Goal: Task Accomplishment & Management: Manage account settings

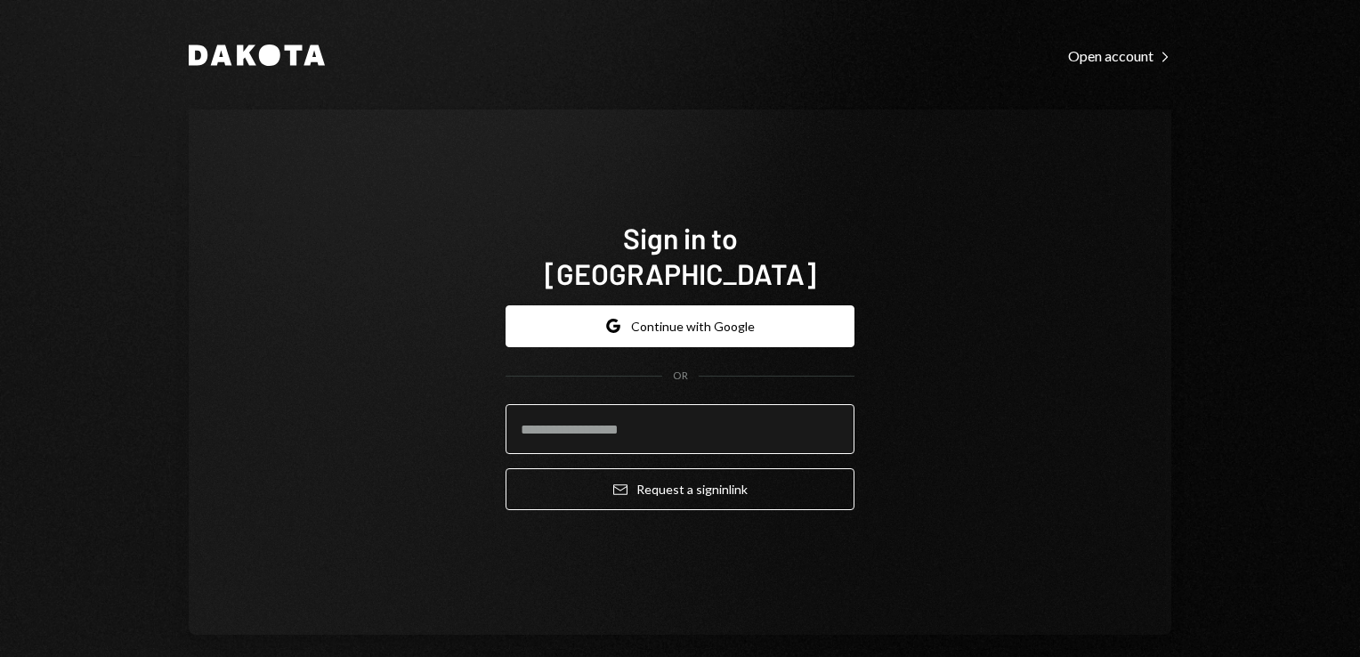
click at [645, 416] on input "email" at bounding box center [680, 429] width 349 height 50
type input "**********"
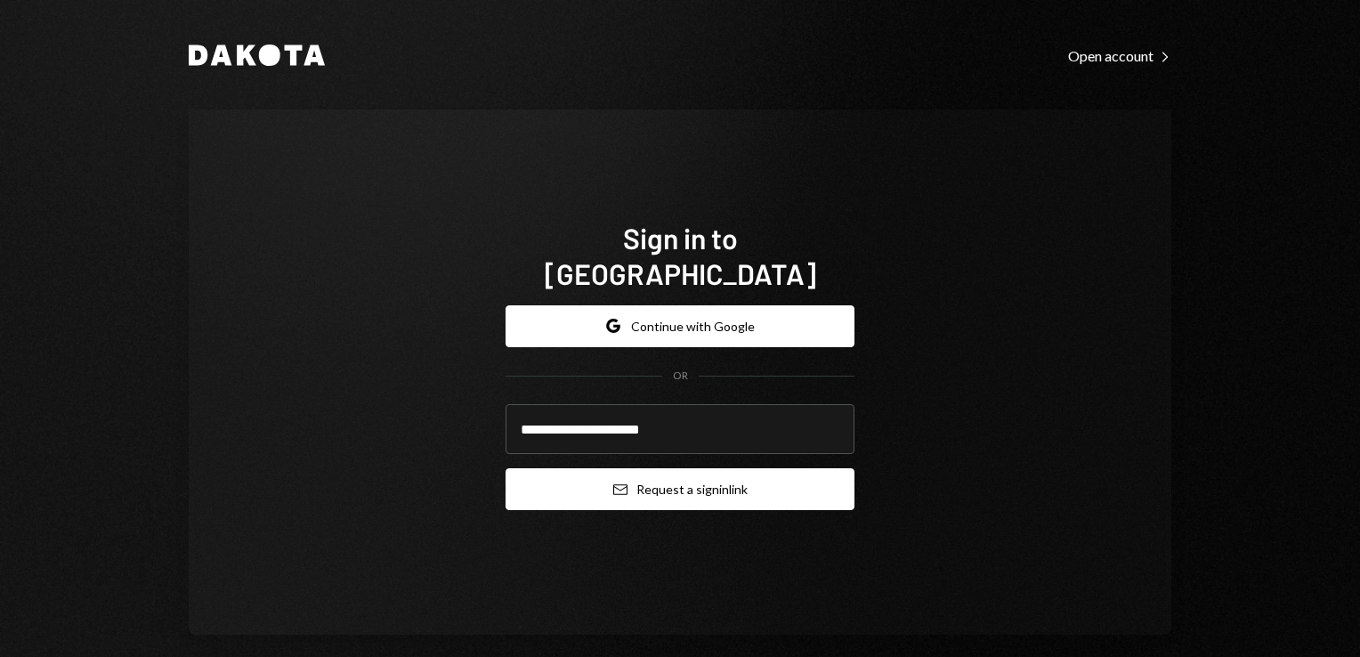
click at [615, 482] on icon "Email" at bounding box center [620, 489] width 14 height 14
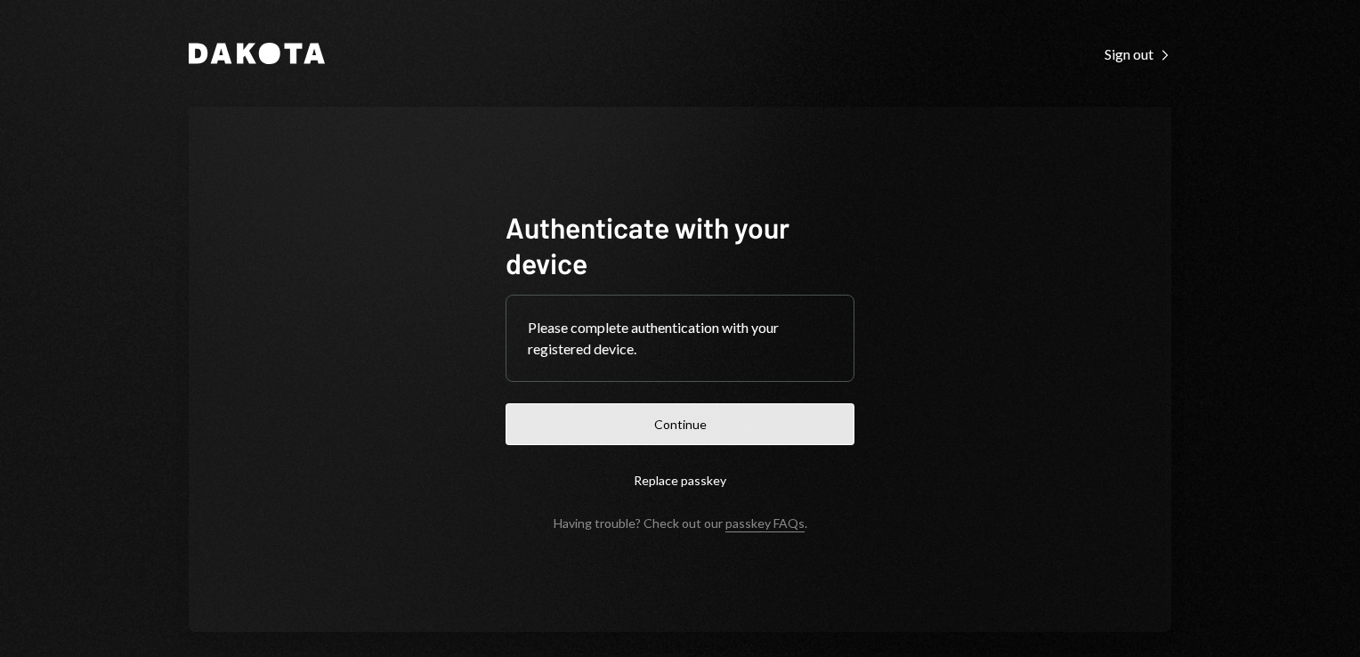
click at [726, 436] on button "Continue" at bounding box center [680, 424] width 349 height 42
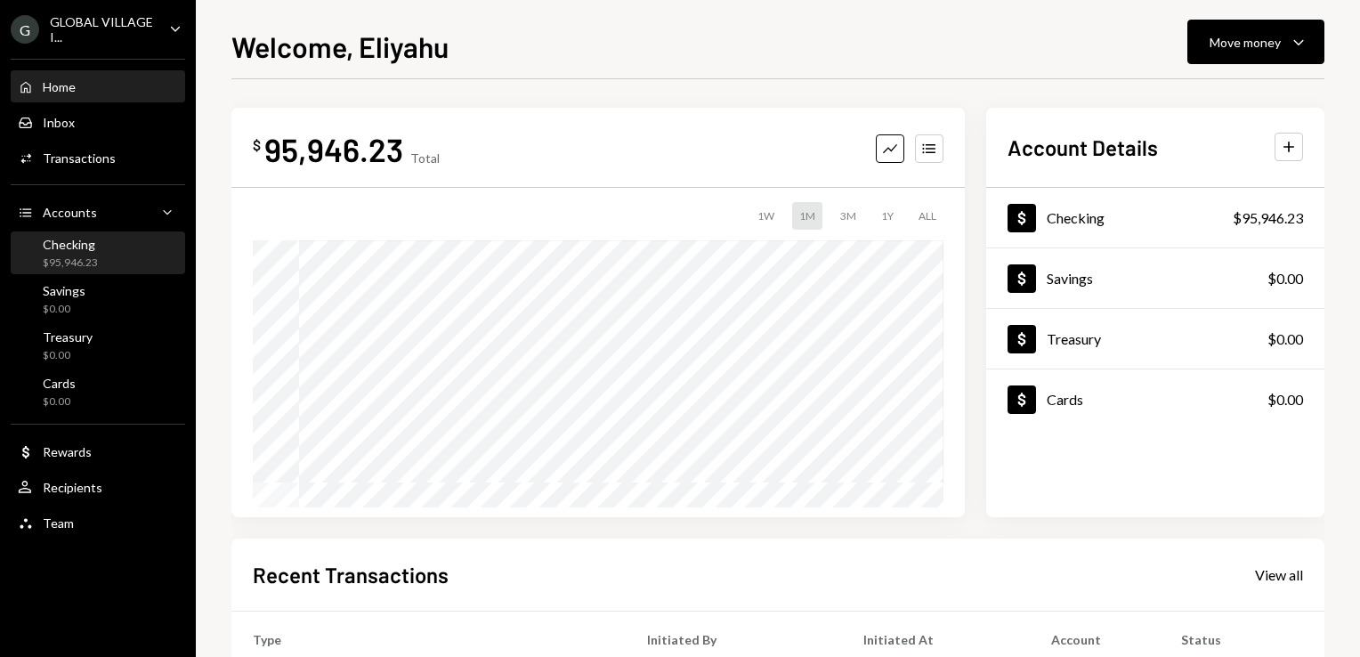
click at [89, 267] on div "$95,946.23" at bounding box center [70, 262] width 55 height 15
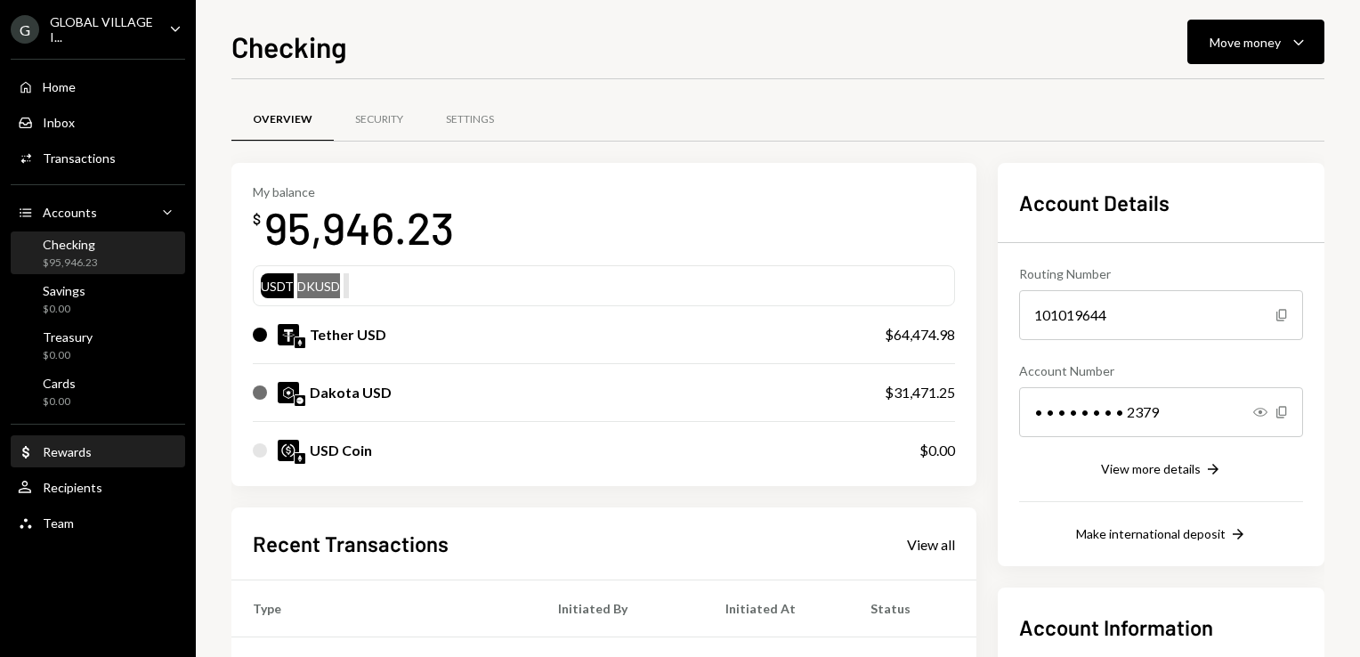
click at [79, 458] on div "Dollar Rewards" at bounding box center [55, 452] width 74 height 16
